Goal: Task Accomplishment & Management: Use online tool/utility

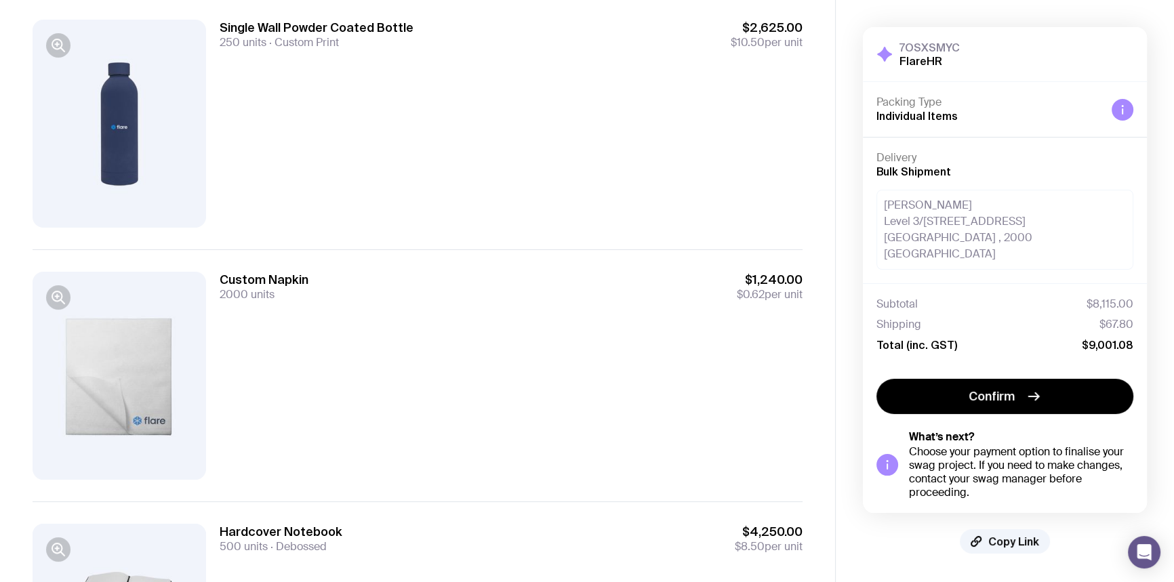
scroll to position [184, 0]
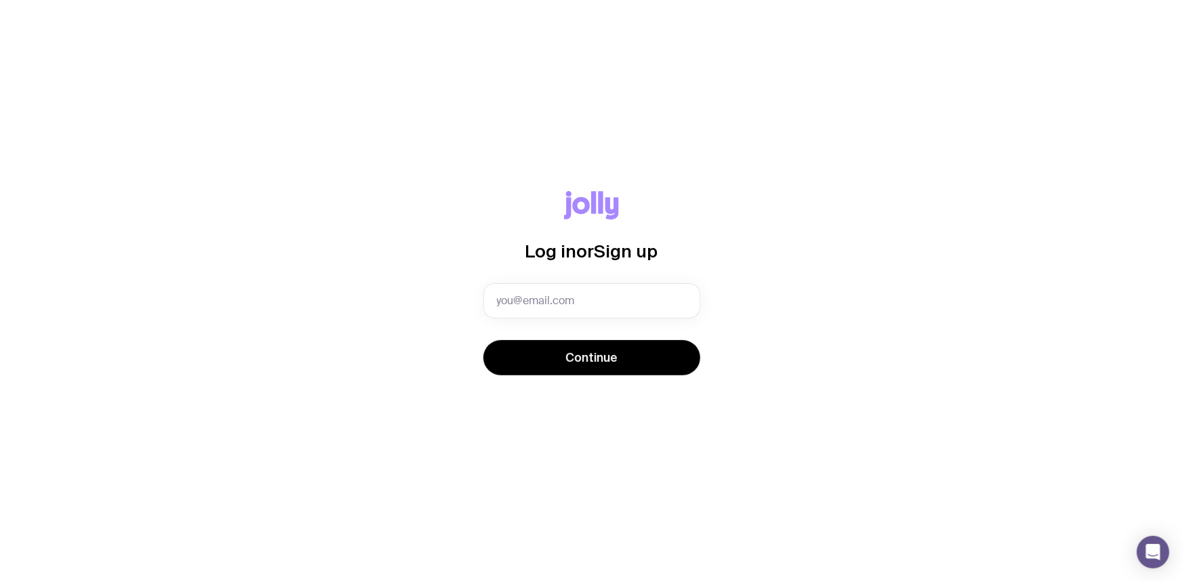
click at [268, 83] on div "Log in or Sign up Continue" at bounding box center [591, 291] width 1183 height 582
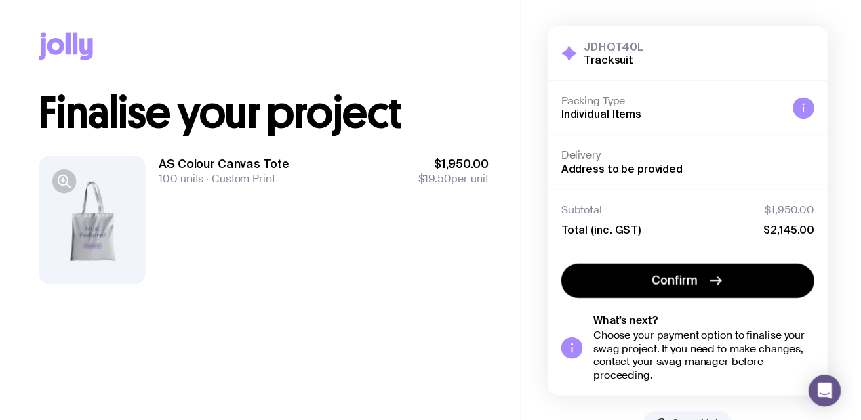
scroll to position [41, 0]
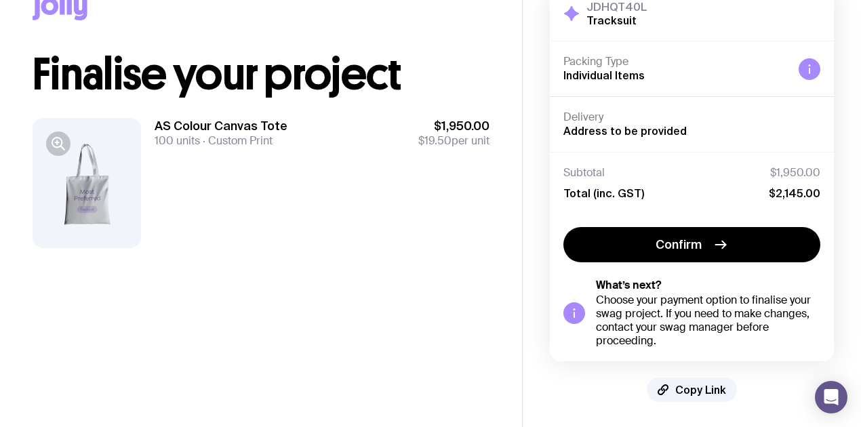
drag, startPoint x: 838, startPoint y: 355, endPoint x: 921, endPoint y: 411, distance: 100.6
type textarea "Chat New Conversation 🤓 Explain a complex thing Explain Artificial Intelligence…"
click at [861, 386] on html "Copy Link Finalise your project AS Colour Canvas Tote 100 units Custom Print $1…" at bounding box center [430, 172] width 861 height 427
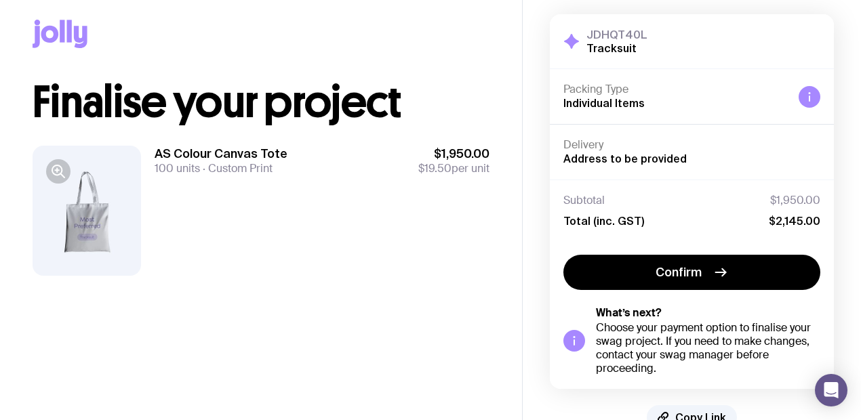
scroll to position [0, 0]
